Goal: Transaction & Acquisition: Purchase product/service

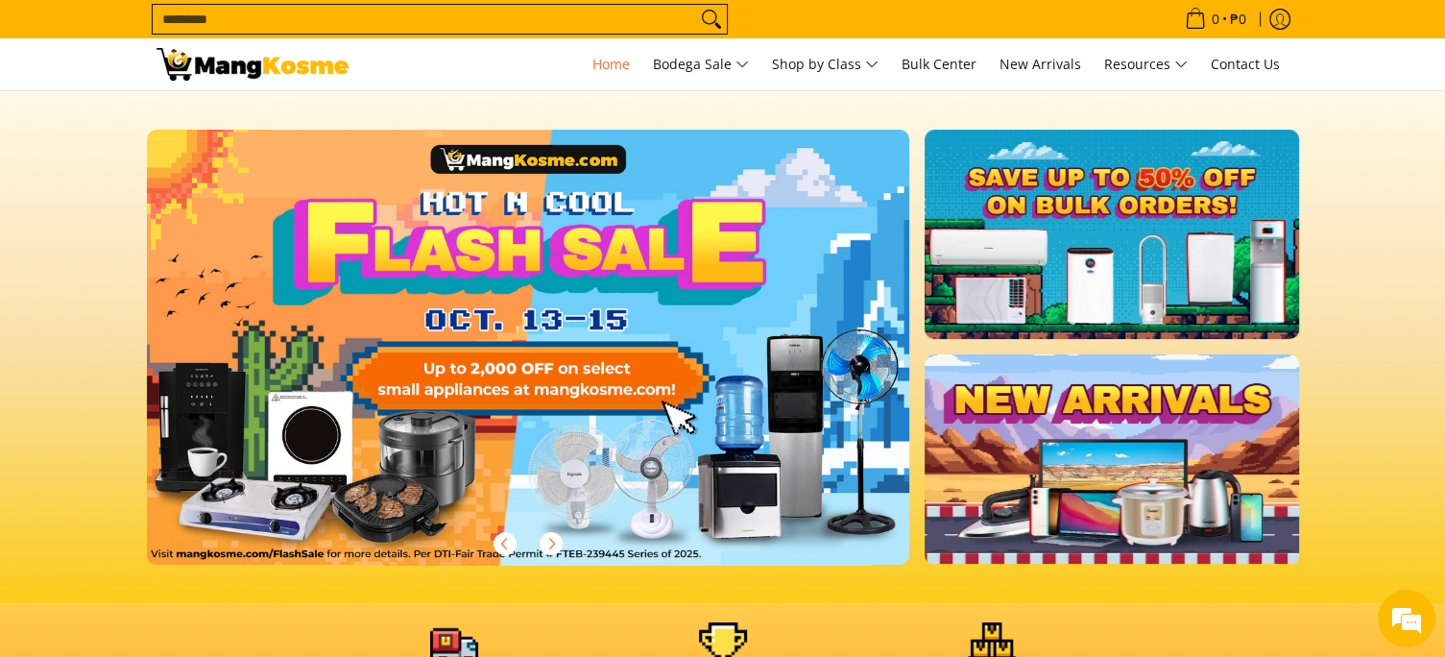
click at [594, 402] on link at bounding box center [559, 363] width 825 height 466
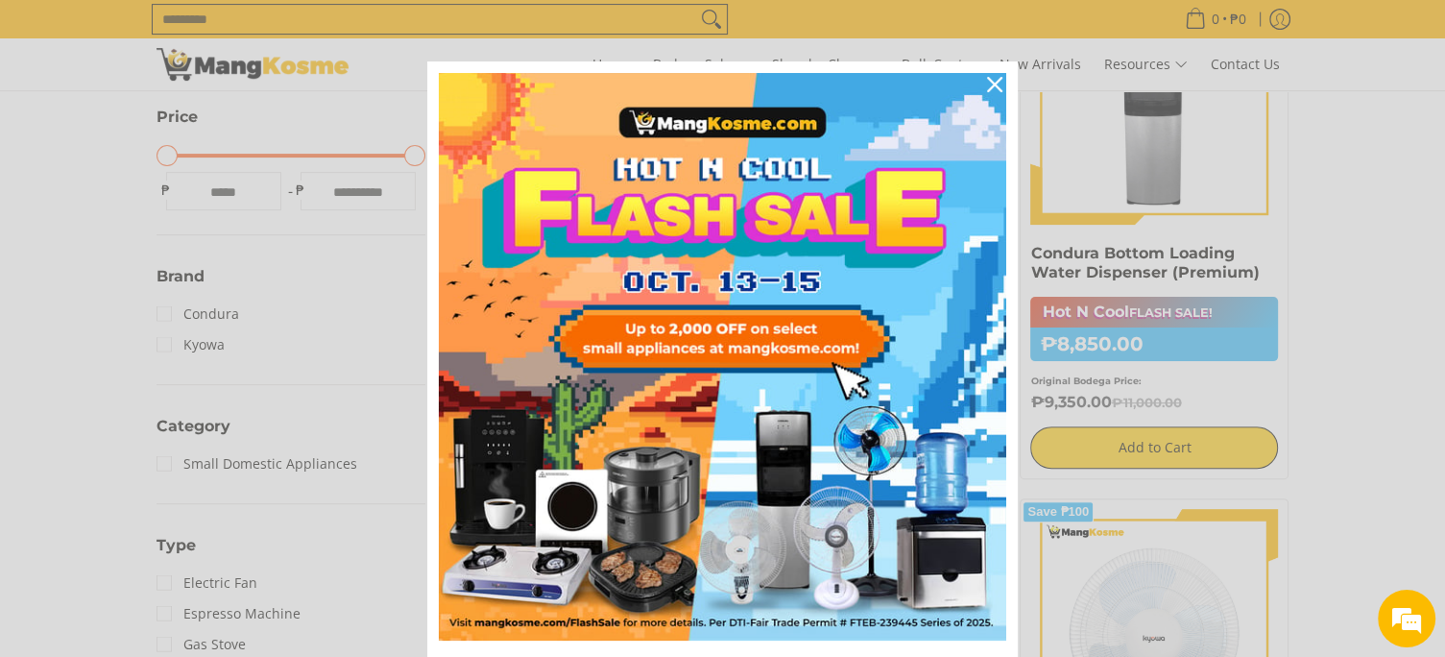
scroll to position [517, 0]
click at [988, 79] on icon "close icon" at bounding box center [994, 84] width 15 height 15
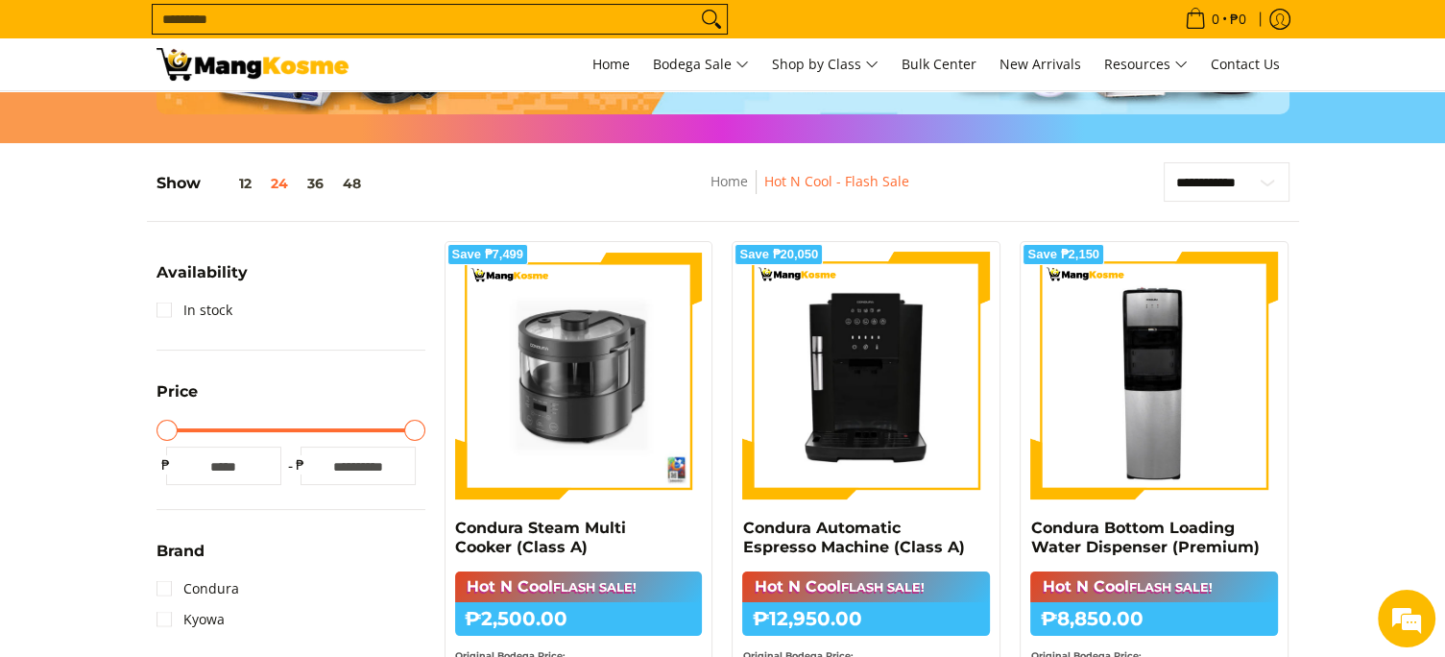
scroll to position [236, 0]
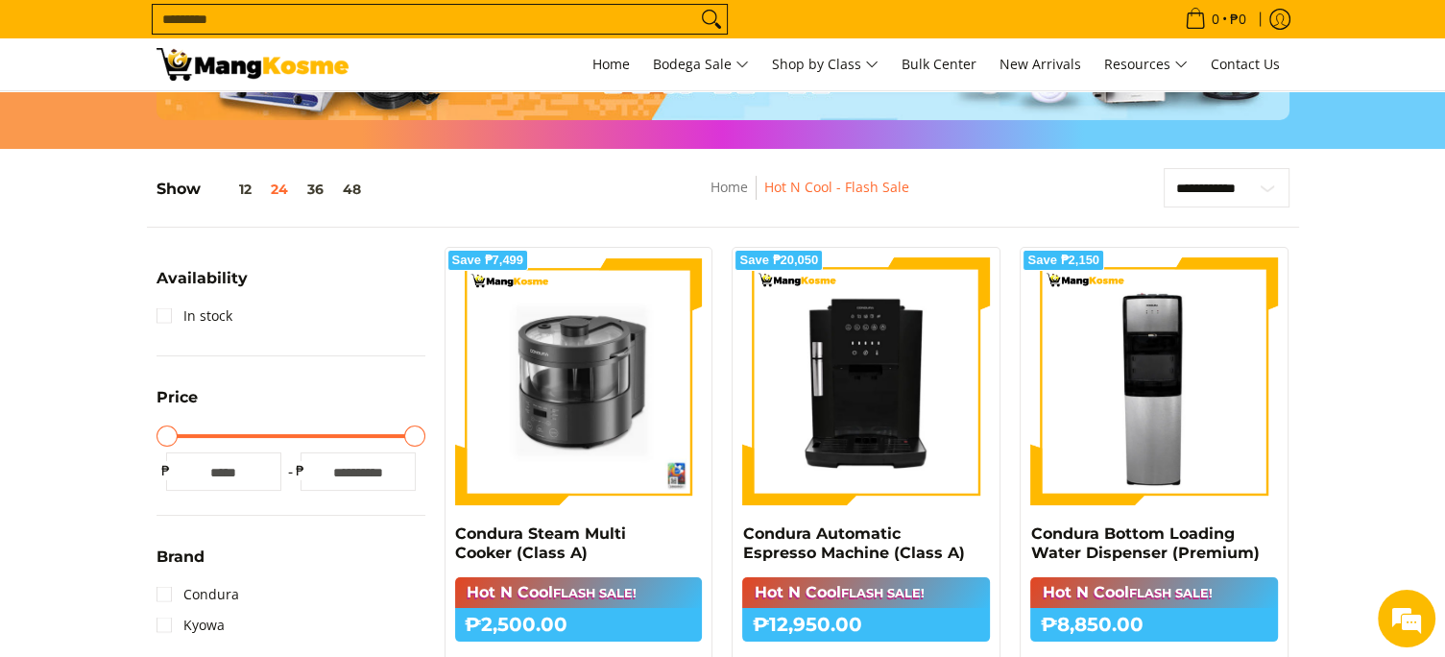
click at [430, 26] on input "Search..." at bounding box center [424, 19] width 543 height 29
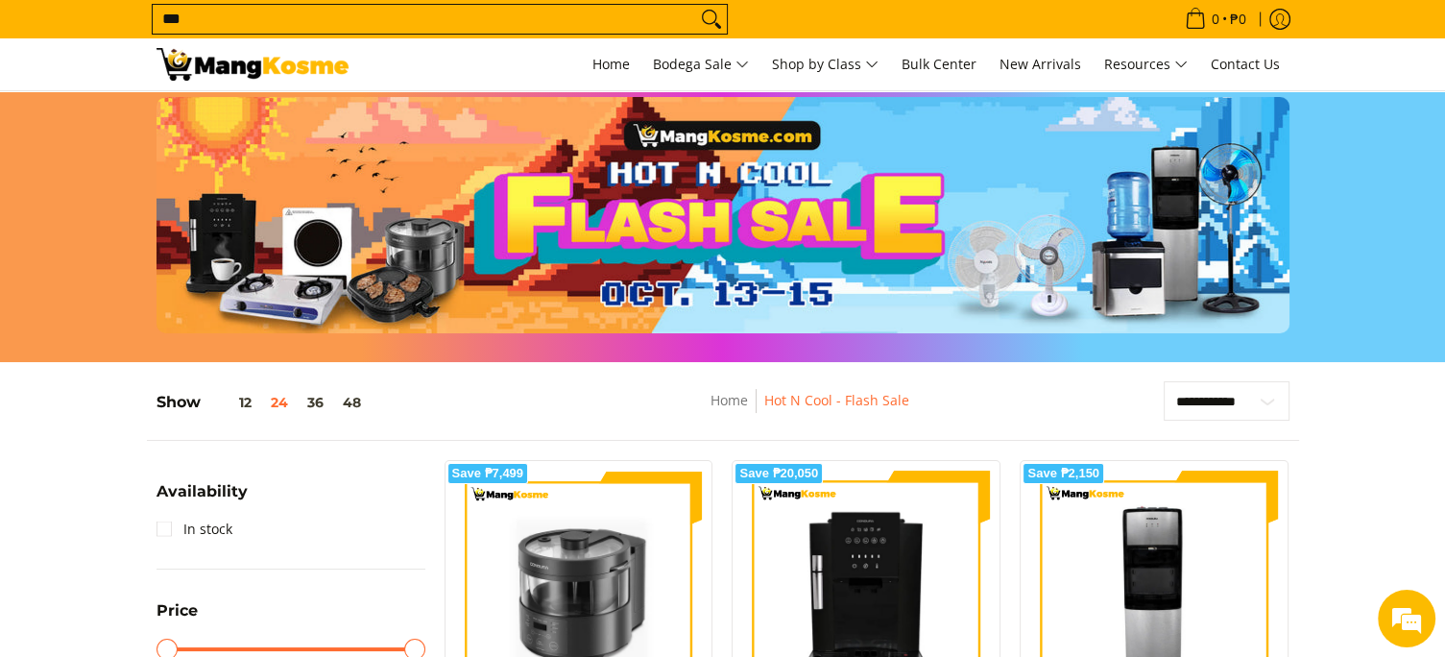
scroll to position [0, 0]
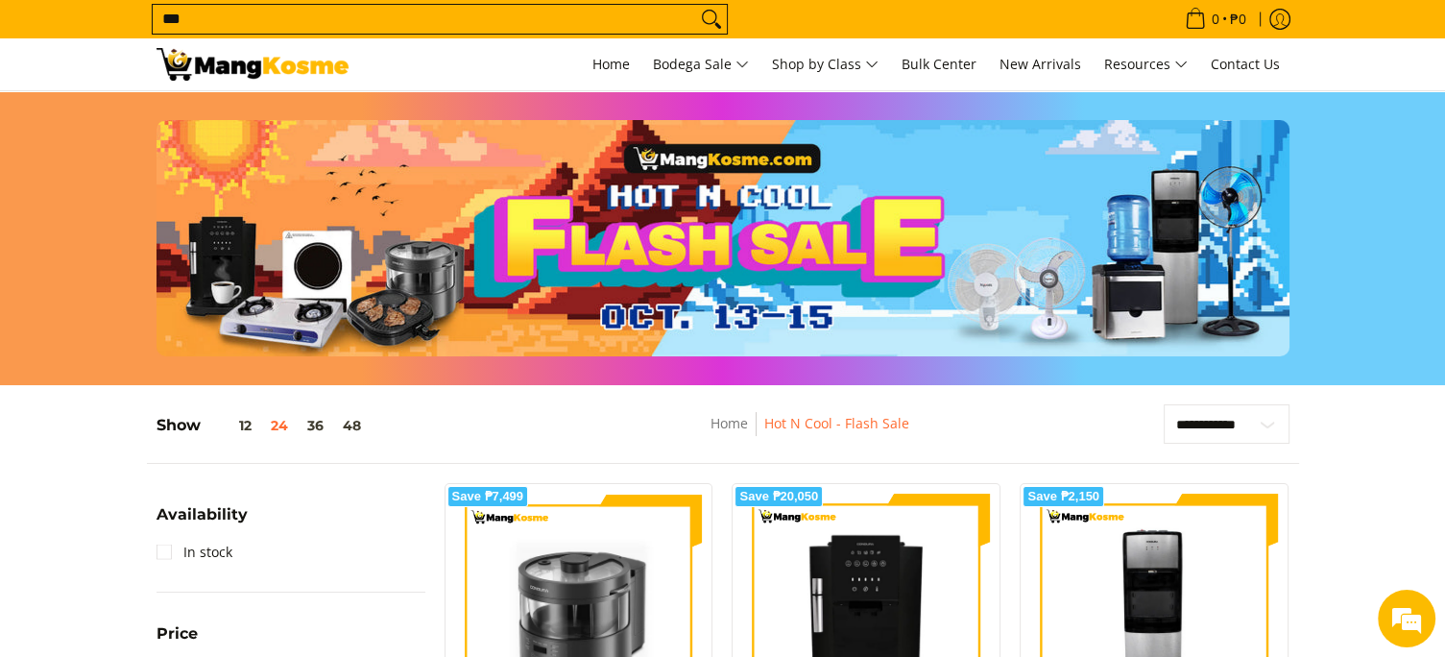
type input "***"
click at [696, 5] on button "Search" at bounding box center [711, 19] width 31 height 29
